Goal: Task Accomplishment & Management: Manage account settings

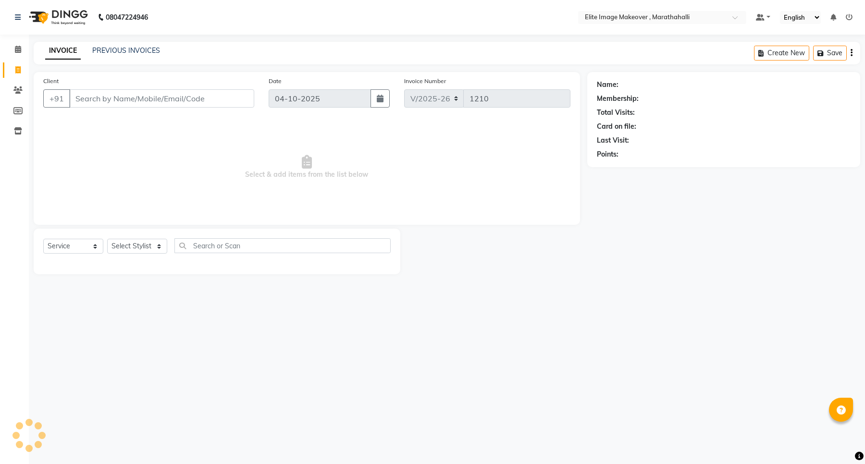
select select "8005"
select select "service"
click at [140, 100] on input "Client" at bounding box center [161, 98] width 185 height 18
click at [172, 101] on input "Client" at bounding box center [161, 98] width 185 height 18
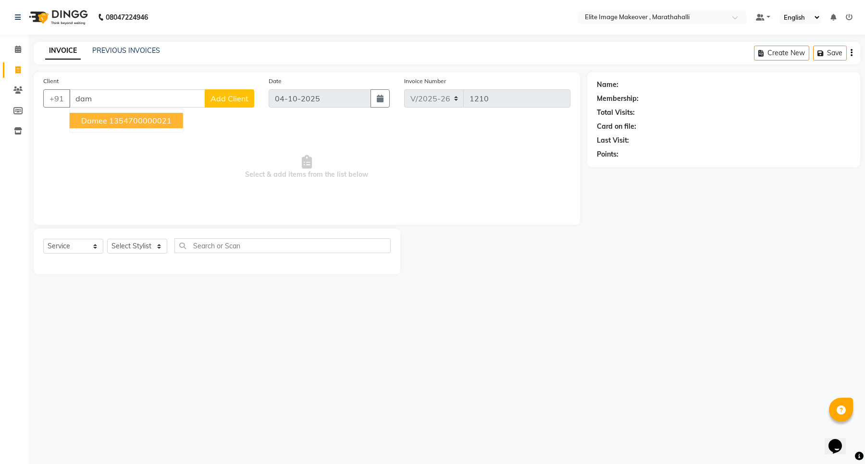
click at [154, 120] on ngb-highlight "1354700000021" at bounding box center [140, 121] width 63 height 10
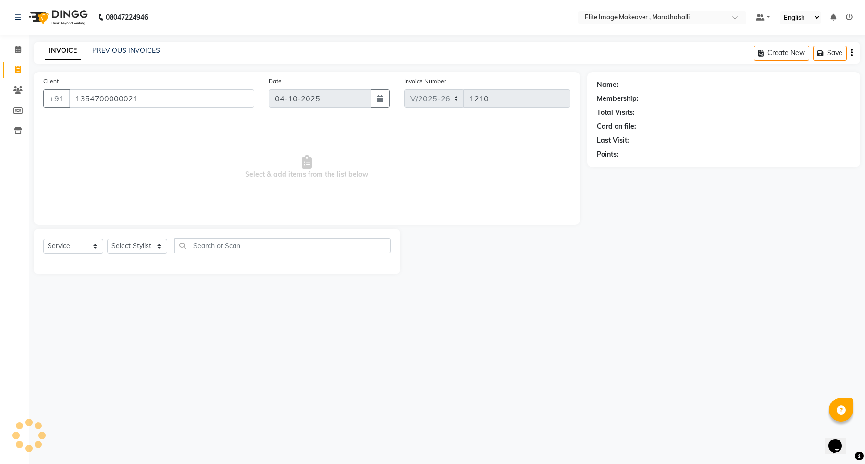
type input "1354700000021"
click at [159, 244] on select "Select Stylist [PERSON_NAME] [PERSON_NAME] [PERSON_NAME]" at bounding box center [137, 246] width 60 height 15
select select "88652"
click at [107, 239] on select "Select Stylist [PERSON_NAME] [PERSON_NAME] [PERSON_NAME]" at bounding box center [137, 246] width 60 height 15
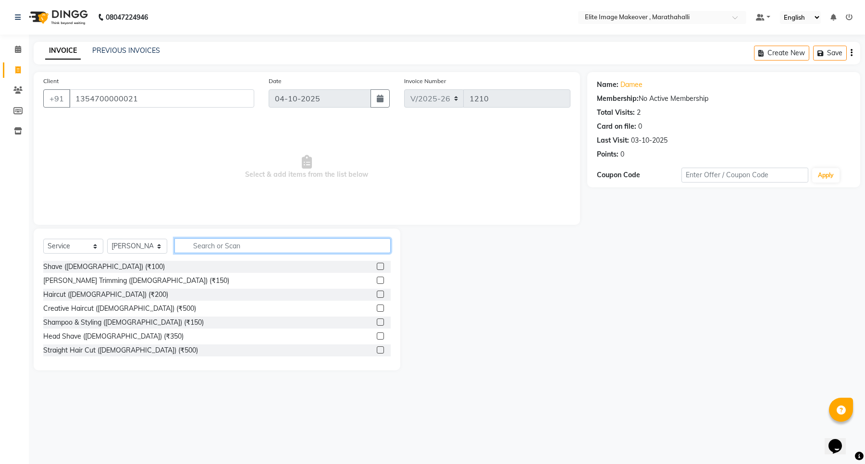
click at [206, 244] on input "text" at bounding box center [283, 245] width 216 height 15
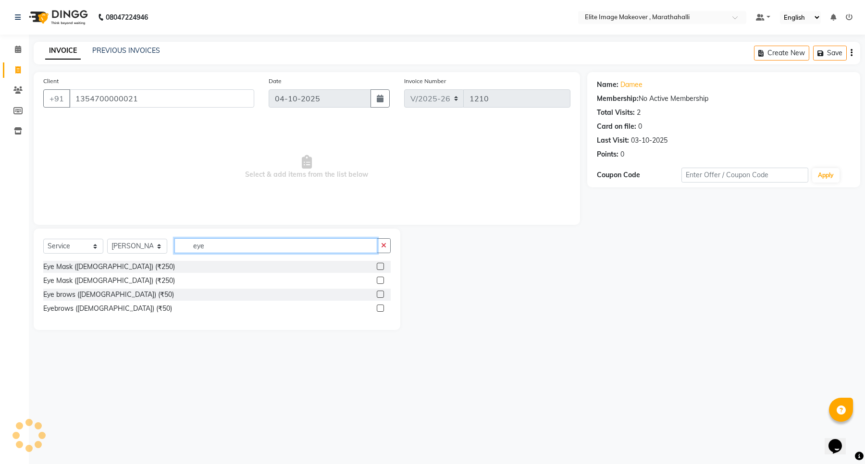
type input "eye"
click at [383, 306] on label at bounding box center [380, 308] width 7 height 7
click at [383, 306] on input "checkbox" at bounding box center [380, 309] width 6 height 6
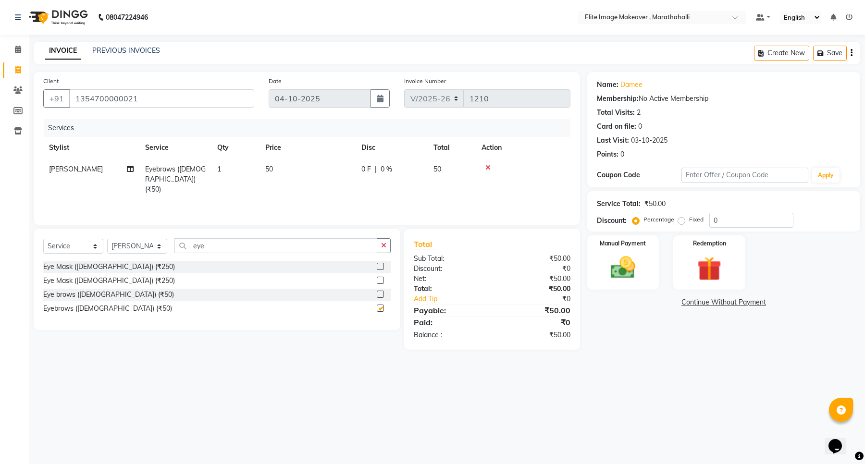
checkbox input "false"
click at [326, 243] on input "eye" at bounding box center [276, 245] width 203 height 15
type input "e"
type input "fo"
click at [378, 267] on label at bounding box center [380, 266] width 7 height 7
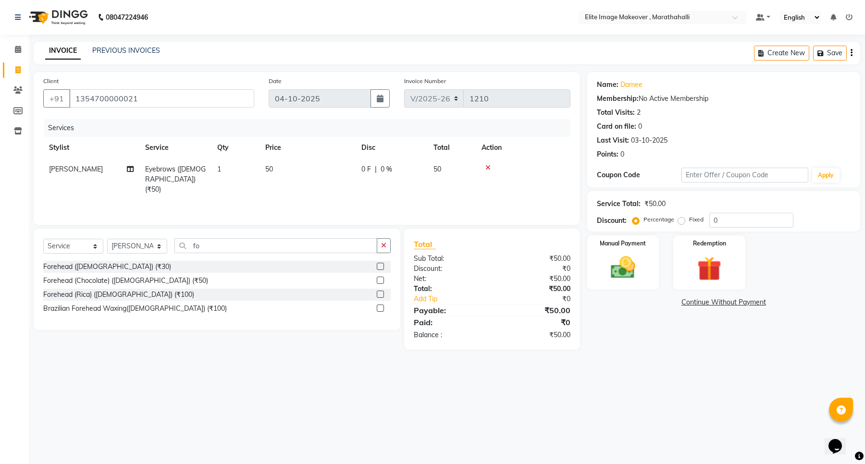
click at [378, 267] on input "checkbox" at bounding box center [380, 267] width 6 height 6
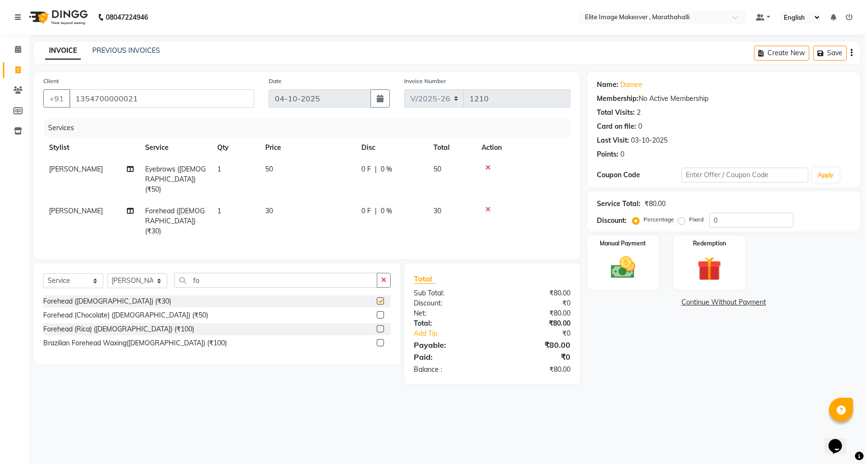
checkbox input "false"
click at [280, 274] on input "fo" at bounding box center [276, 280] width 203 height 15
type input "f"
type input "upp"
click at [378, 298] on label at bounding box center [380, 301] width 7 height 7
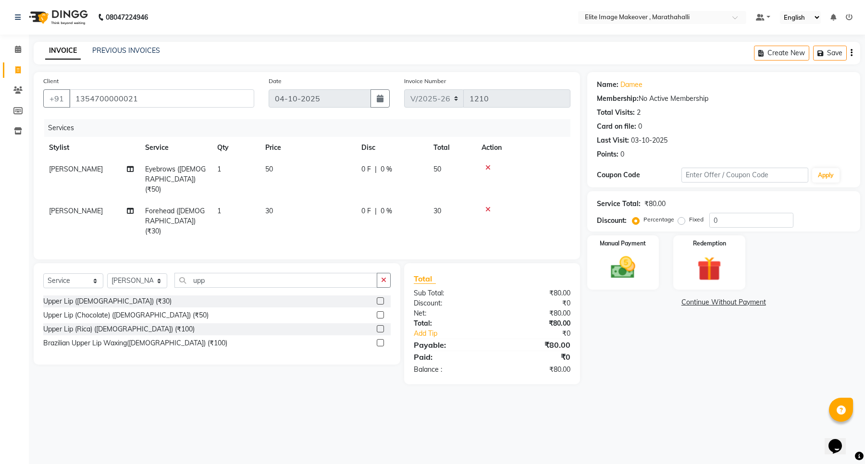
click at [378, 299] on input "checkbox" at bounding box center [380, 302] width 6 height 6
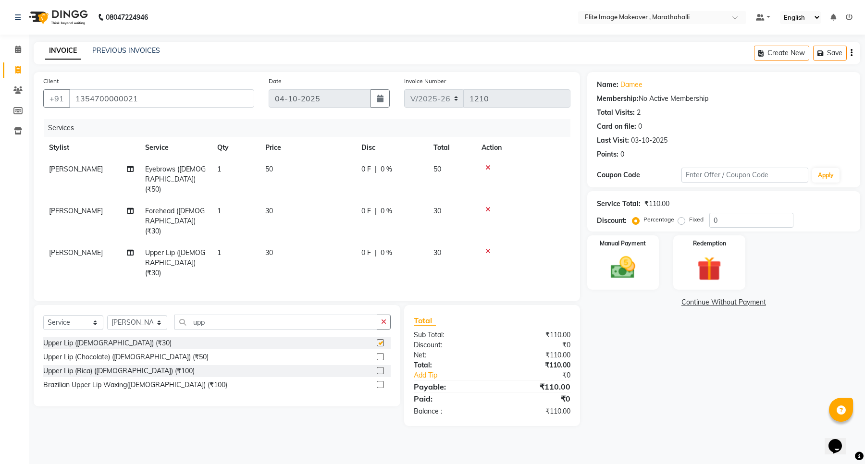
checkbox input "false"
click at [616, 268] on img at bounding box center [623, 267] width 41 height 29
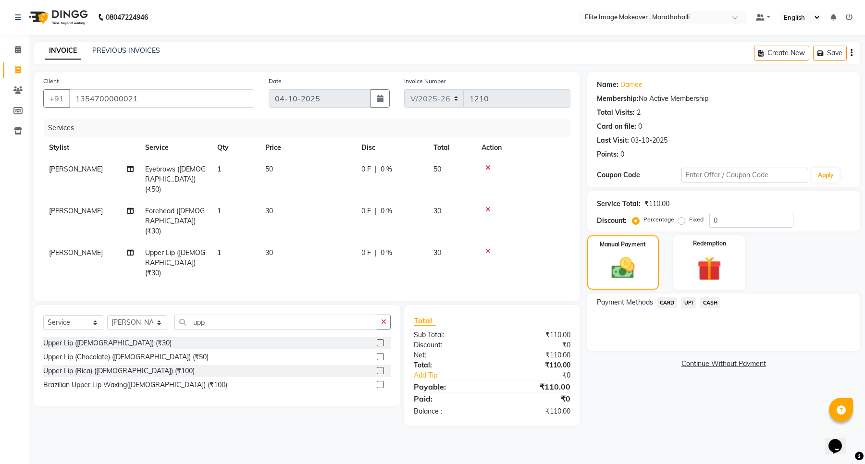
click at [691, 304] on span "UPI" at bounding box center [688, 303] width 15 height 11
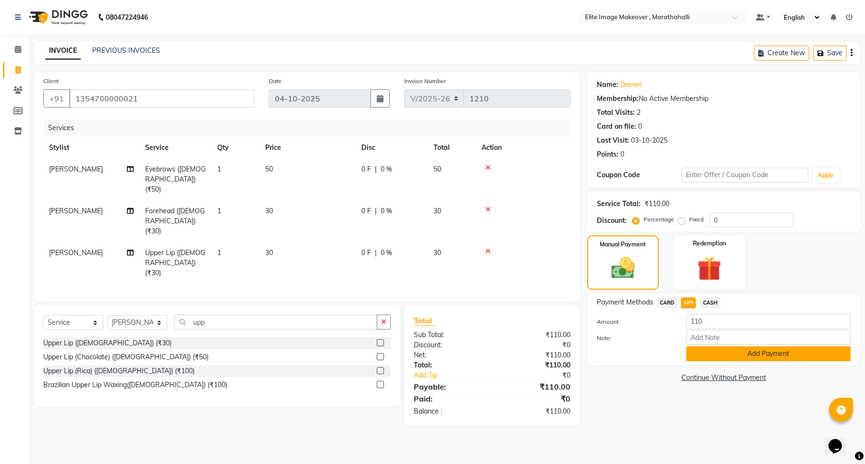
click at [697, 354] on button "Add Payment" at bounding box center [769, 354] width 164 height 15
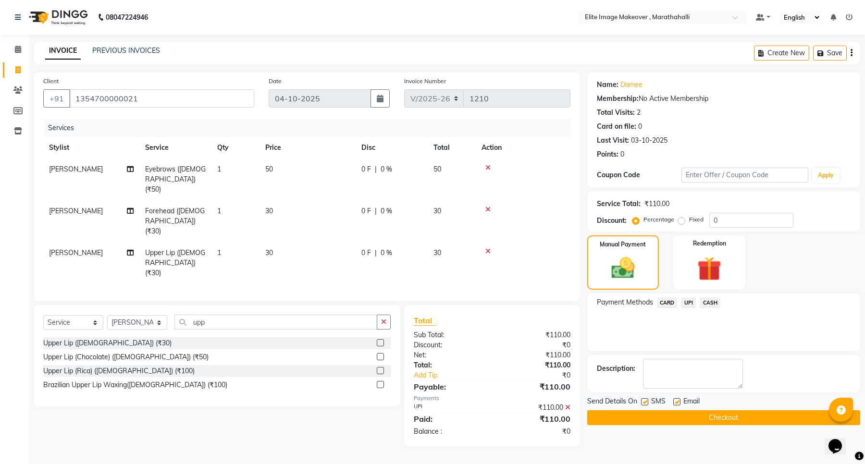
click at [697, 419] on button "Checkout" at bounding box center [724, 418] width 273 height 15
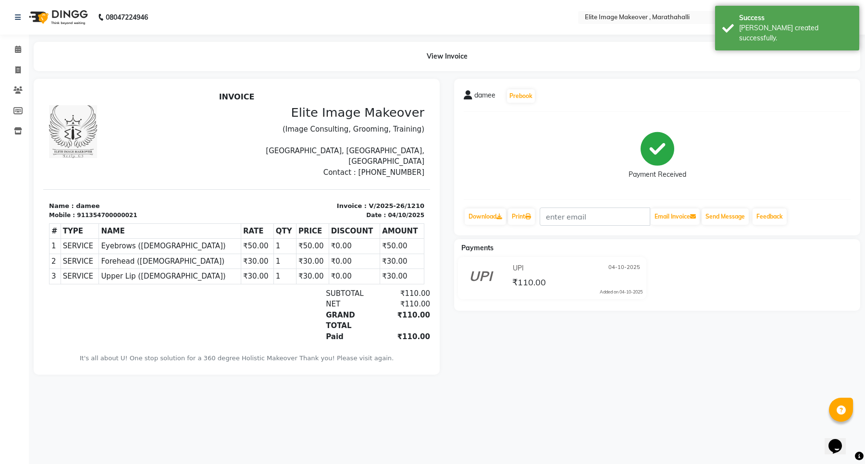
select select "service"
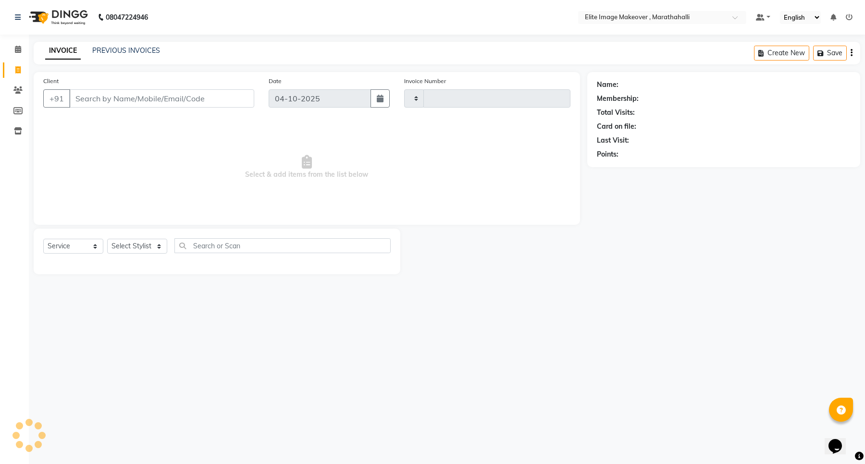
type input "1211"
select select "8005"
click at [144, 102] on input "Client" at bounding box center [161, 98] width 185 height 18
click at [22, 87] on icon at bounding box center [17, 90] width 9 height 7
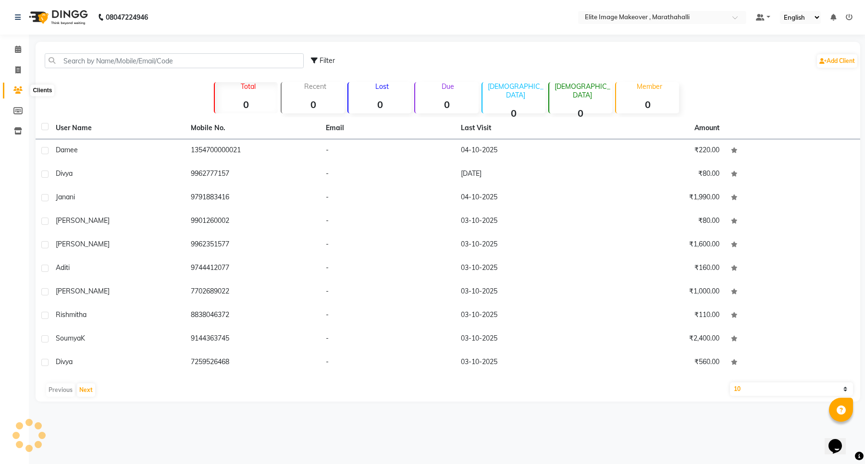
click at [19, 91] on icon at bounding box center [17, 90] width 9 height 7
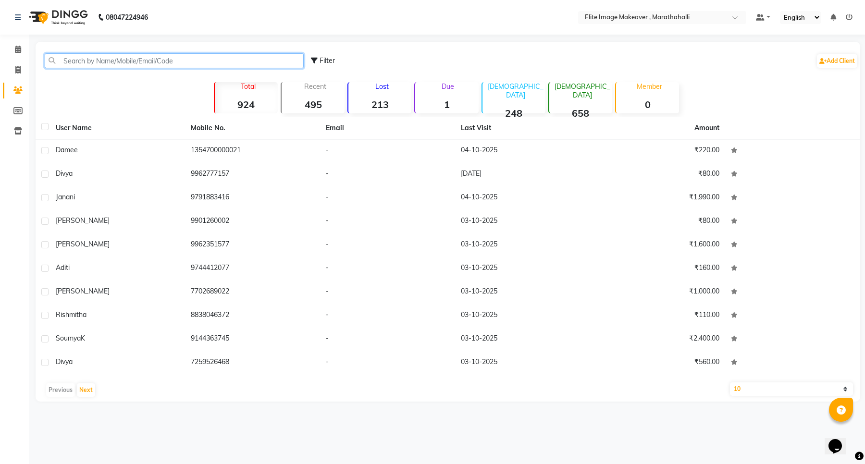
click at [132, 60] on input "text" at bounding box center [174, 60] width 259 height 15
click at [13, 50] on span at bounding box center [18, 49] width 17 height 11
click at [83, 59] on input "text" at bounding box center [174, 60] width 259 height 15
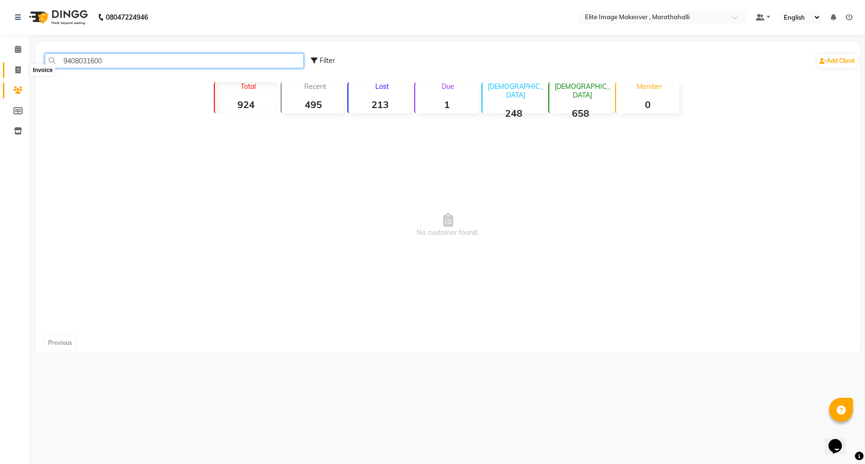
type input "9408031600"
click at [17, 73] on icon at bounding box center [17, 69] width 5 height 7
select select "8005"
select select "service"
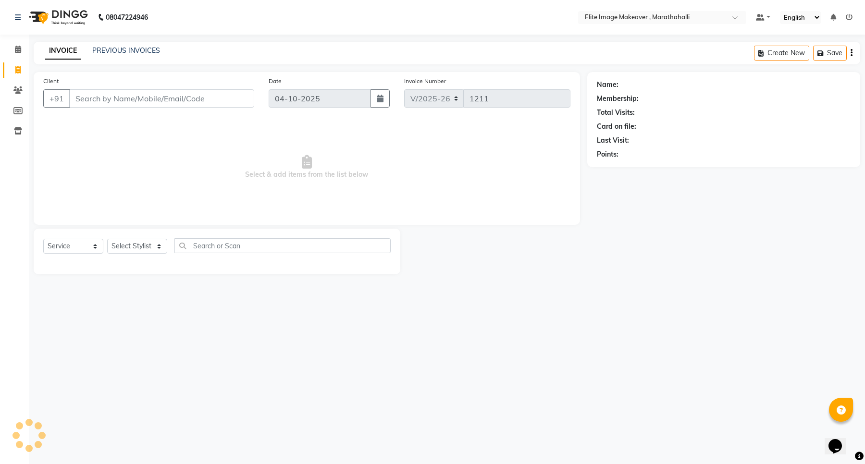
click at [156, 95] on input "Client" at bounding box center [161, 98] width 185 height 18
click at [135, 50] on link "PREVIOUS INVOICES" at bounding box center [126, 50] width 68 height 9
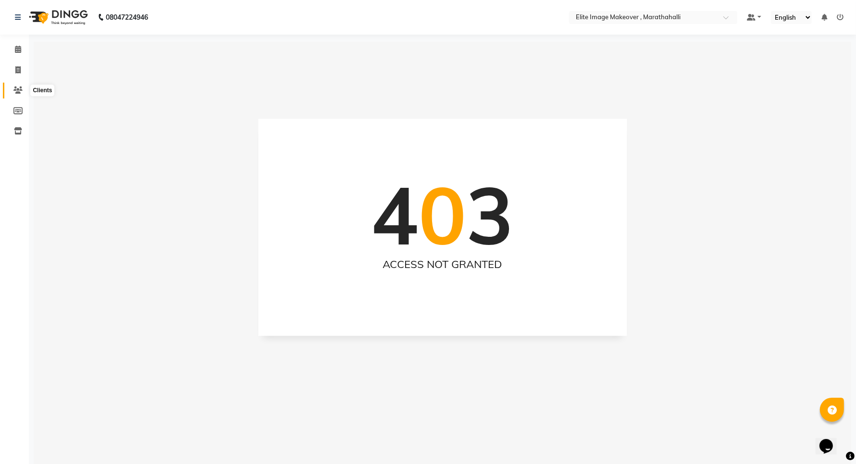
click at [21, 91] on icon at bounding box center [17, 90] width 9 height 7
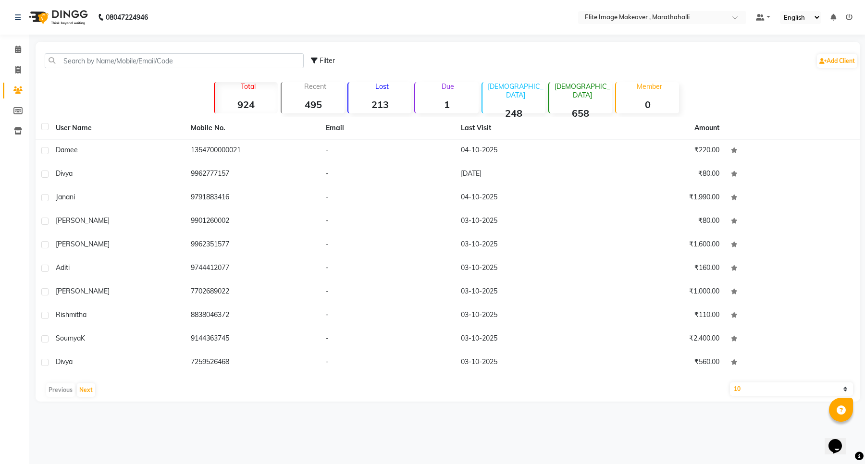
click at [846, 16] on icon at bounding box center [849, 17] width 7 height 7
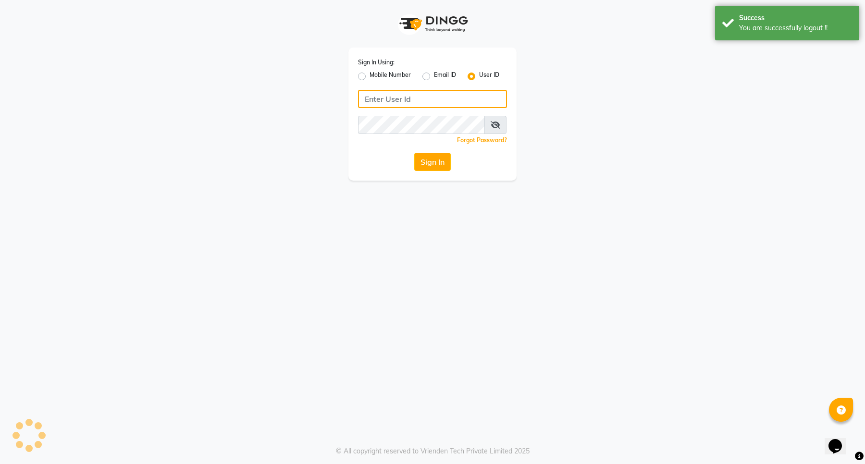
click at [452, 90] on input "Username" at bounding box center [432, 99] width 149 height 18
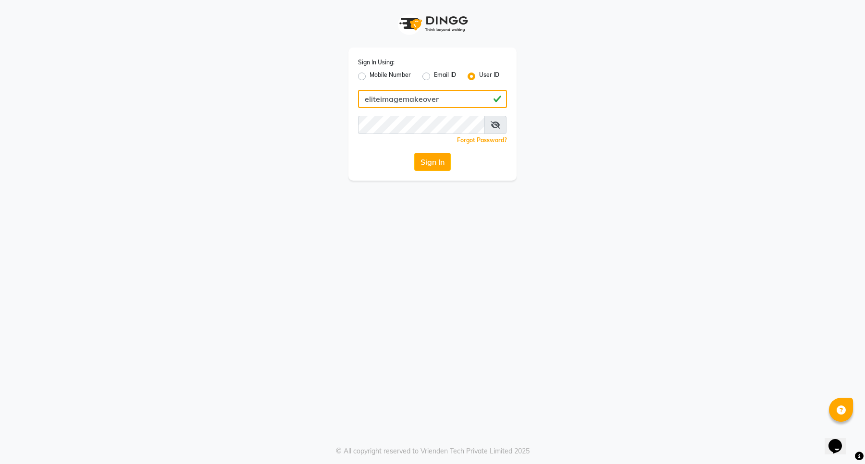
drag, startPoint x: 470, startPoint y: 95, endPoint x: 279, endPoint y: 99, distance: 190.9
click at [279, 99] on div "Sign In Using: Mobile Number Email ID User ID eliteimagemakeover Remember me Fo…" at bounding box center [433, 90] width 548 height 181
type input "eliteimagemakeover"
click at [440, 165] on button "Sign In" at bounding box center [432, 162] width 37 height 18
